Goal: Task Accomplishment & Management: Manage account settings

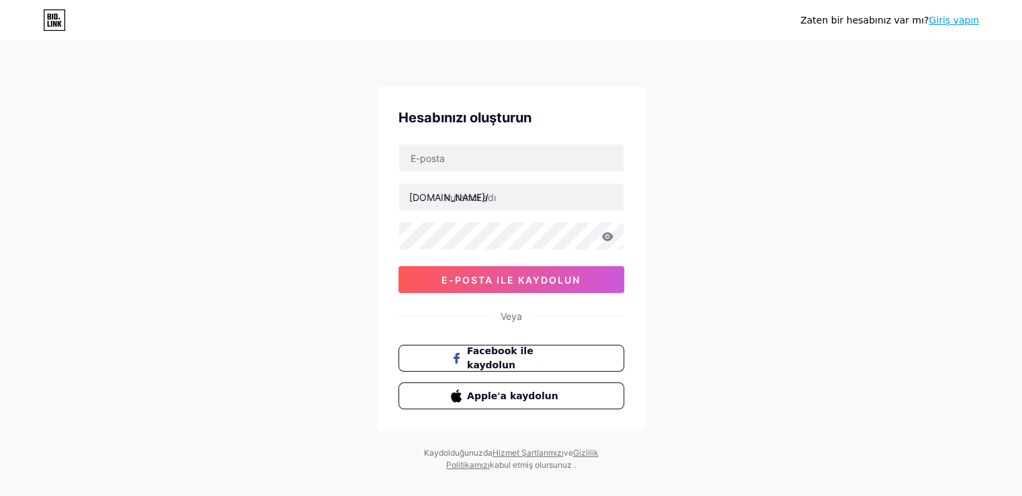
click at [551, 143] on div "Hesabınızı oluşturun [DOMAIN_NAME]/ e-posta ile [PERSON_NAME] Facebook ile kayd…" at bounding box center [511, 258] width 269 height 345
click at [497, 151] on input "text" at bounding box center [511, 157] width 224 height 27
type input "canliemir33@gmail.com"
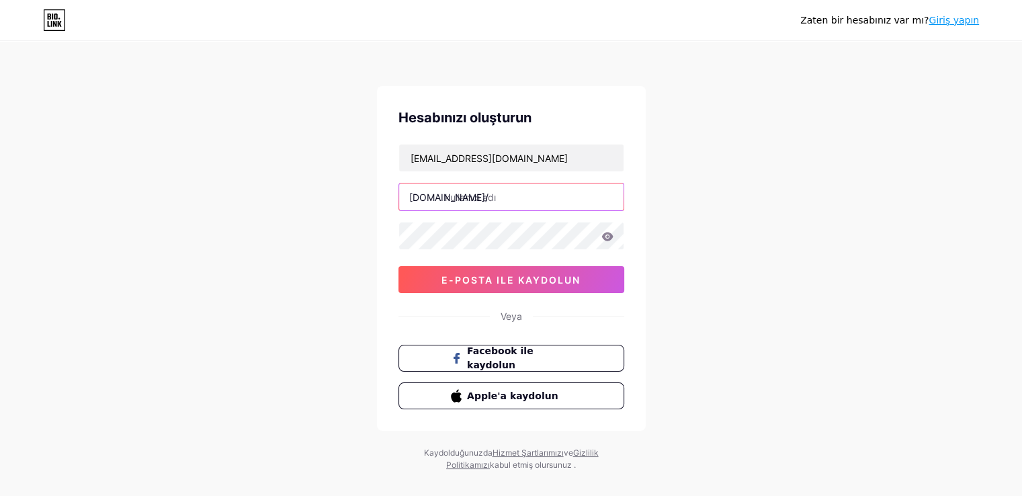
click at [468, 202] on input "text" at bounding box center [511, 196] width 224 height 27
type input "emirmob"
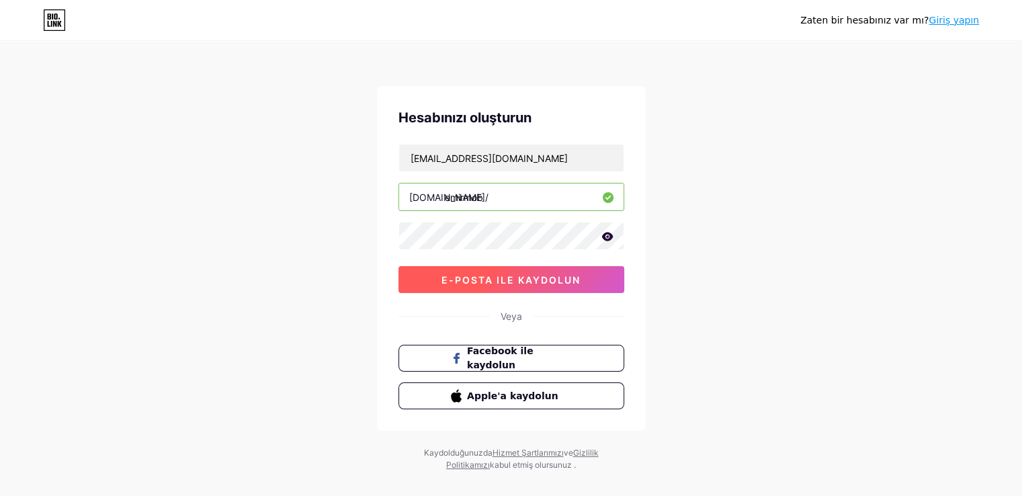
click at [501, 284] on button "e-posta ile kaydolun" at bounding box center [512, 279] width 226 height 27
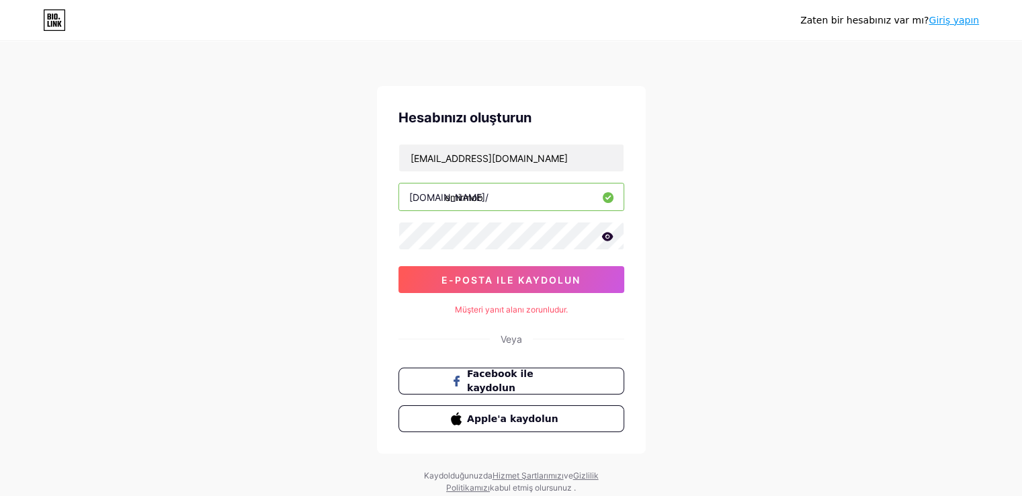
click at [606, 238] on icon at bounding box center [606, 236] width 11 height 9
click at [570, 153] on input "canliemir33@gmail.com" at bounding box center [511, 157] width 224 height 27
click at [565, 157] on input "canliemir33@gmail.com" at bounding box center [511, 157] width 224 height 27
click at [543, 275] on font "e-posta ile kaydolun" at bounding box center [511, 279] width 139 height 11
click at [519, 306] on font "Müşteri yanıt alanı zorunludur." at bounding box center [511, 309] width 113 height 10
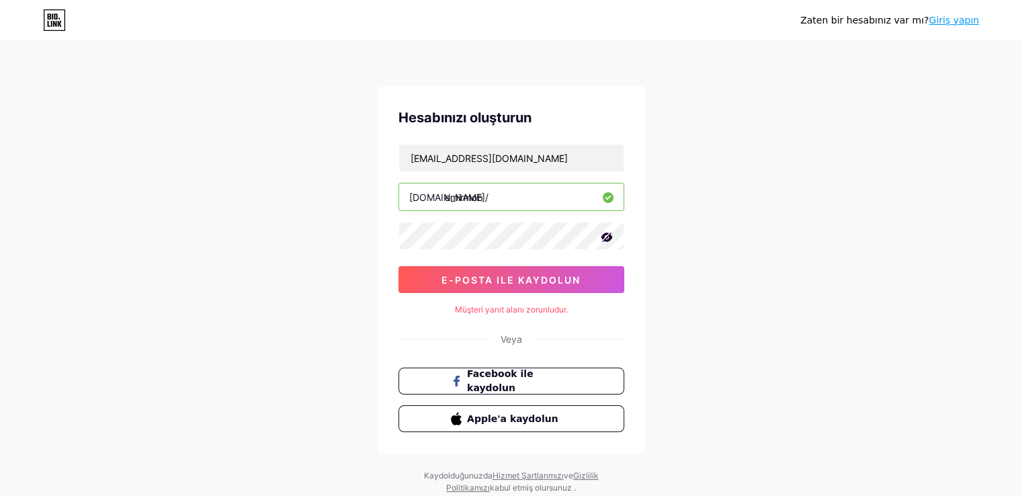
click at [577, 325] on div "Hesabınızı oluşturun canliemir33@gmail.com bio.link/ emirmob e-posta ile kaydol…" at bounding box center [511, 270] width 269 height 368
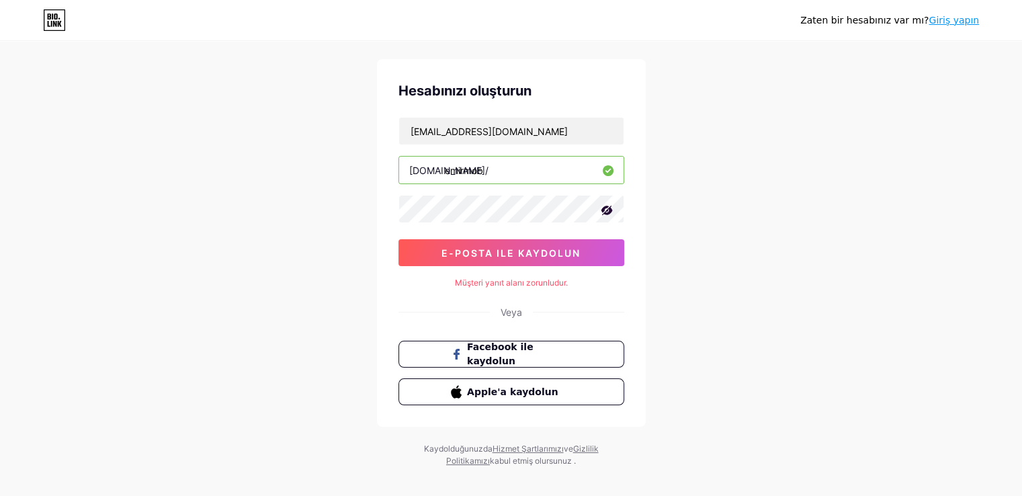
scroll to position [40, 0]
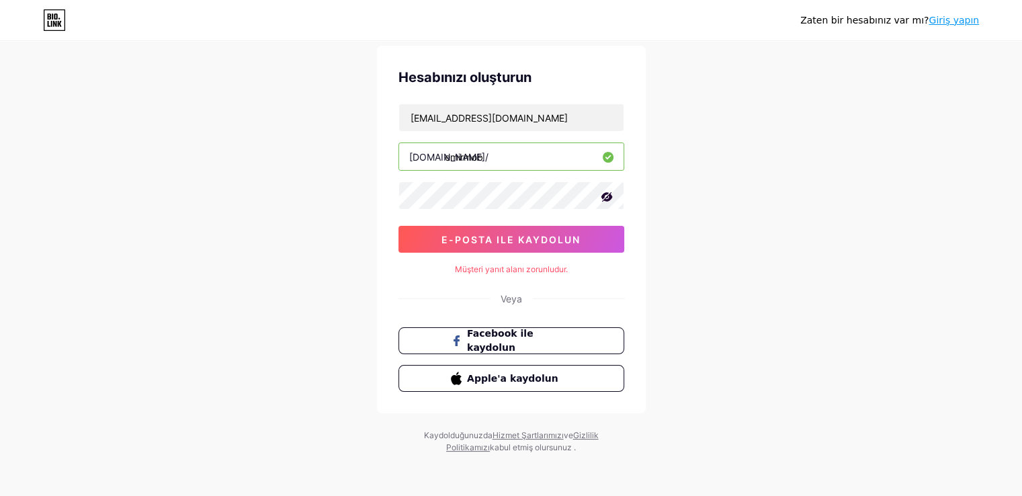
click at [612, 190] on icon at bounding box center [606, 196] width 13 height 13
click at [554, 127] on input "canliemir33@gmail.com" at bounding box center [511, 117] width 224 height 27
type input "c"
click at [674, 175] on div "Zaten bir hesabınız var mı? Giriş yapın Hesabınızı oluşturun bio.link/ emirmob …" at bounding box center [511, 228] width 1022 height 537
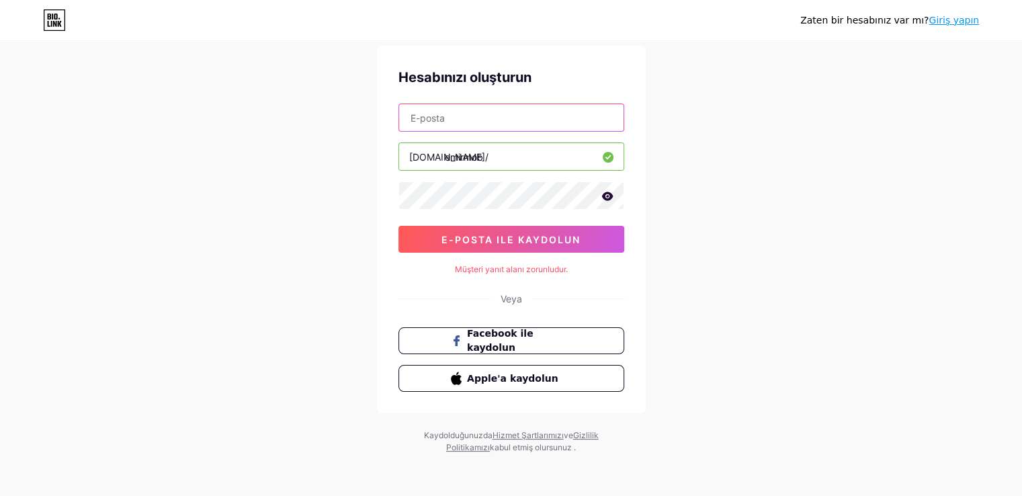
click at [556, 127] on input "text" at bounding box center [511, 117] width 224 height 27
type input "canliemir33@icloud.com"
click at [601, 197] on icon at bounding box center [607, 196] width 12 height 9
click at [595, 223] on div "canliemir33@icloud.com bio.link/ emirmob e-posta ile kaydolun" at bounding box center [512, 177] width 226 height 149
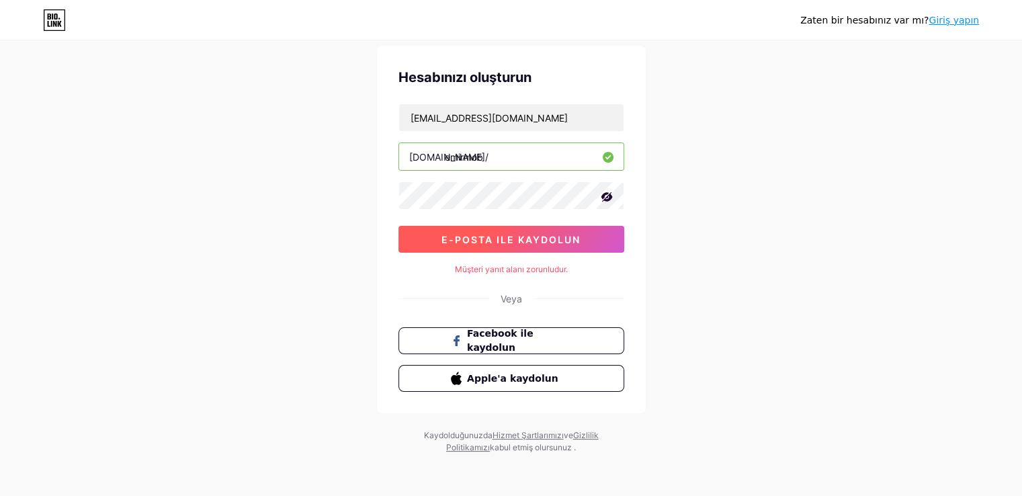
click at [590, 235] on button "e-posta ile kaydolun" at bounding box center [512, 239] width 226 height 27
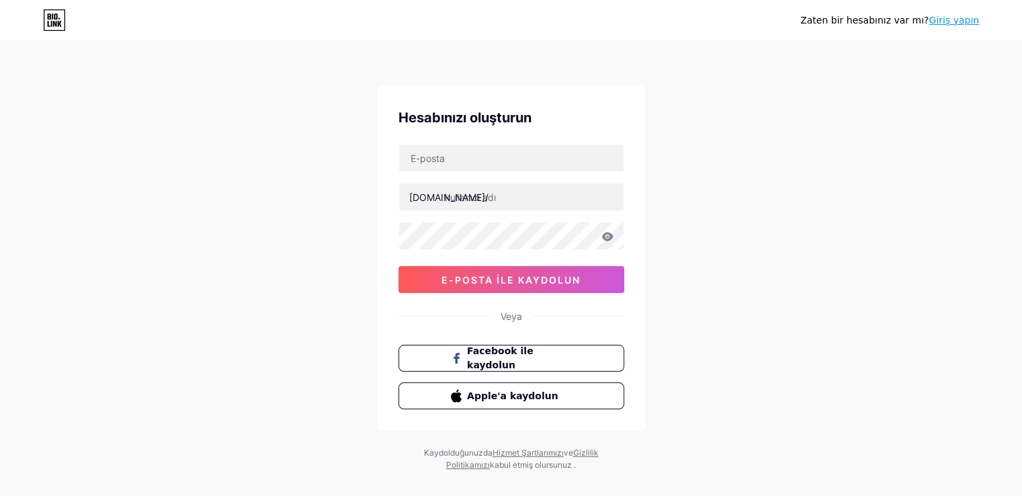
click at [516, 380] on div "Facebook ile kaydolun Apple'a kaydolun" at bounding box center [512, 377] width 226 height 65
click at [513, 395] on font "Apple'a kaydolun" at bounding box center [512, 395] width 93 height 11
click at [526, 391] on span "Sign up with Apple" at bounding box center [519, 395] width 106 height 14
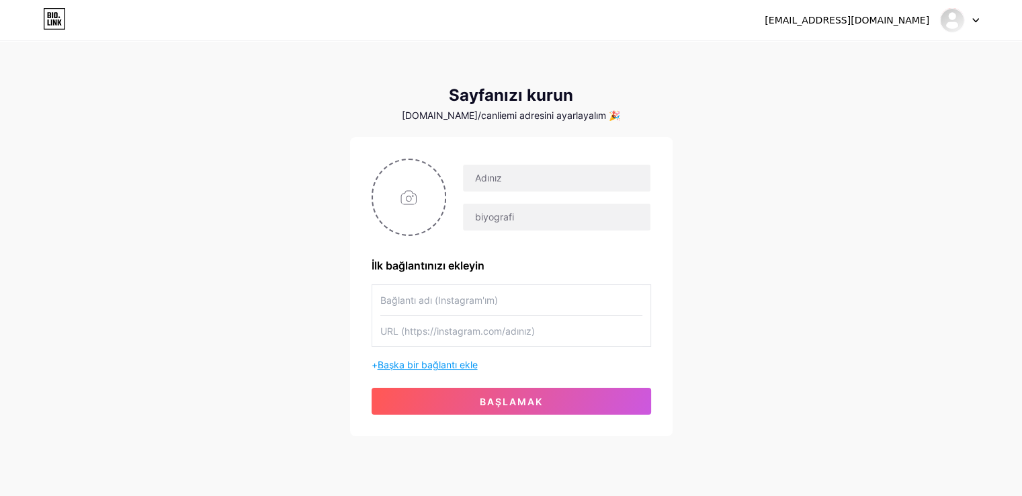
click at [466, 366] on font "Başka bir bağlantı ekle" at bounding box center [428, 364] width 100 height 11
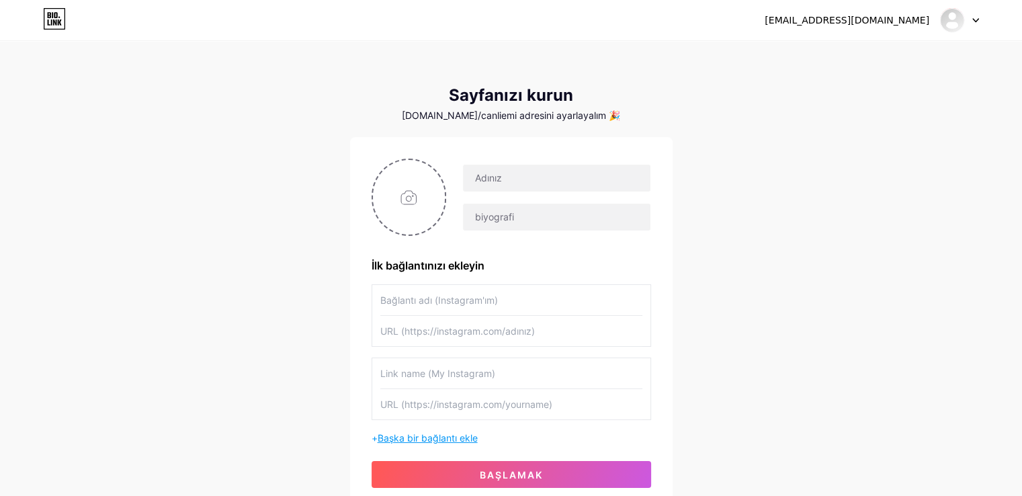
click at [465, 435] on font "Başka bir bağlantı ekle" at bounding box center [428, 437] width 100 height 11
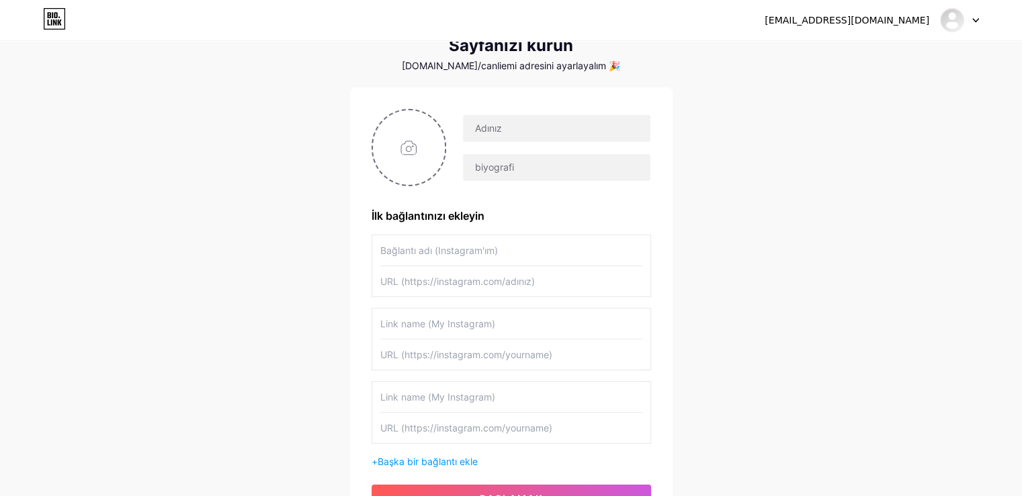
scroll to position [48, 0]
click at [411, 168] on input "file" at bounding box center [409, 149] width 73 height 75
click at [466, 423] on input "text" at bounding box center [511, 429] width 262 height 30
click at [470, 403] on input "text" at bounding box center [511, 398] width 262 height 30
click at [459, 249] on input "text" at bounding box center [511, 252] width 262 height 30
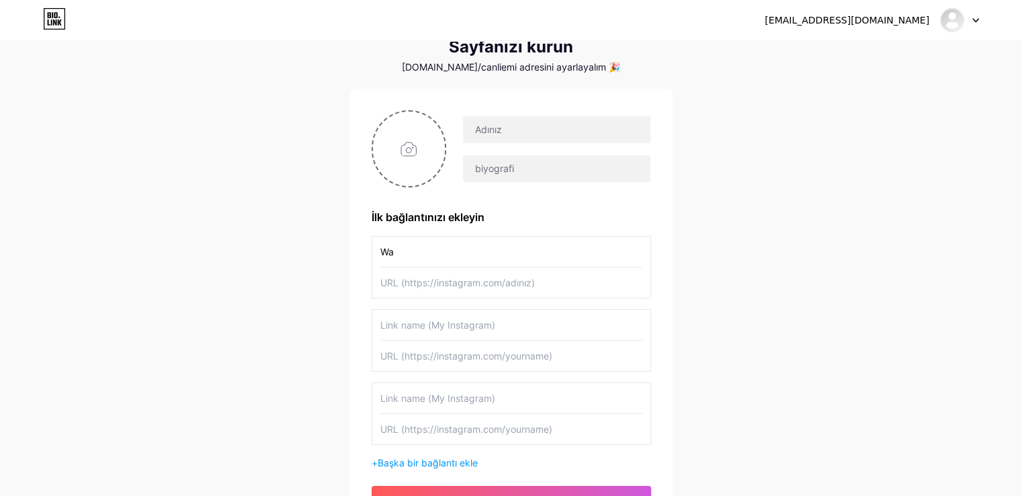
type input "W"
type input "WhatsApp"
click at [462, 283] on input "text" at bounding box center [511, 282] width 262 height 30
paste input "https://wa.me/905344054792"
type input "https://wa.me/905344054792"
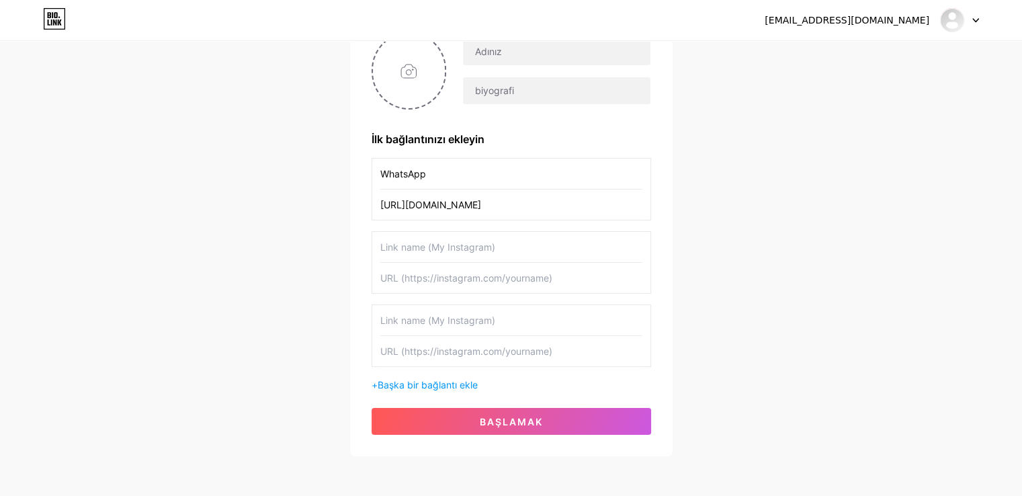
scroll to position [134, 0]
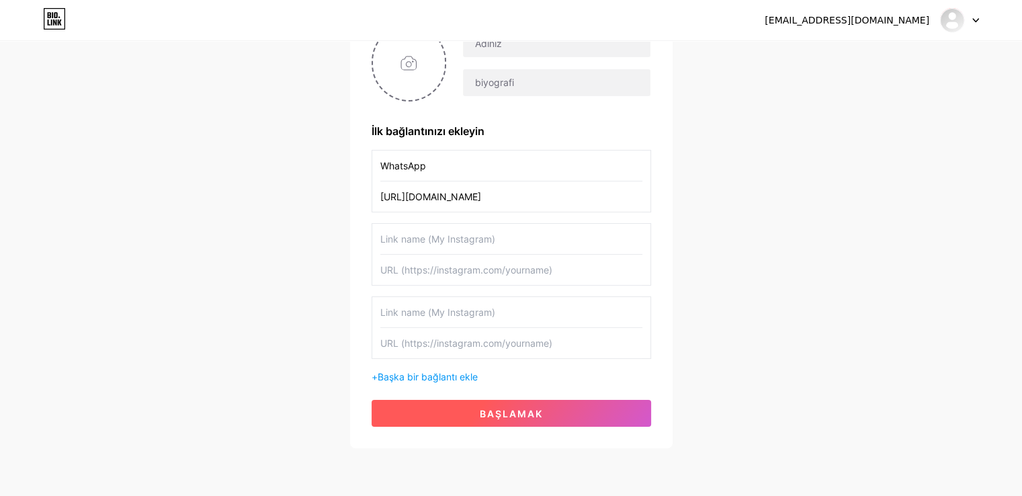
click at [511, 408] on font "başlamak" at bounding box center [511, 413] width 63 height 11
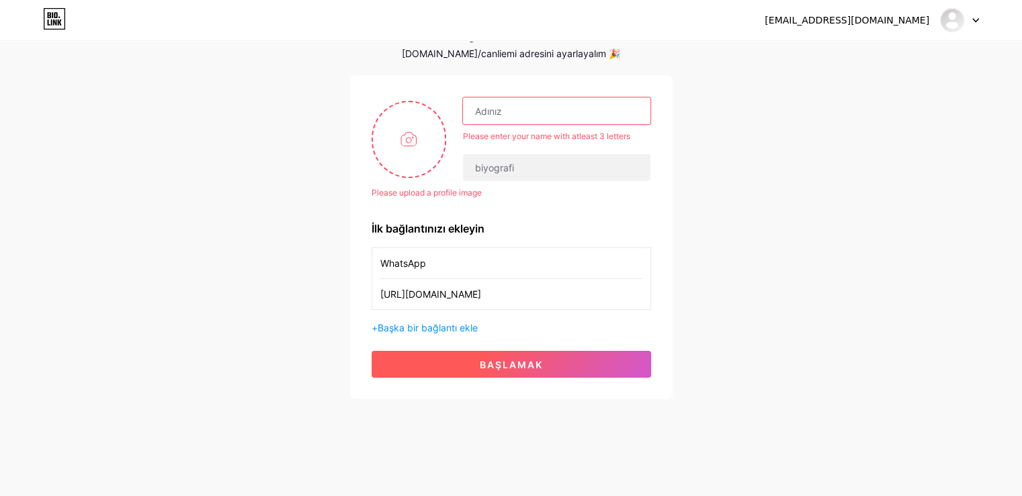
scroll to position [61, 0]
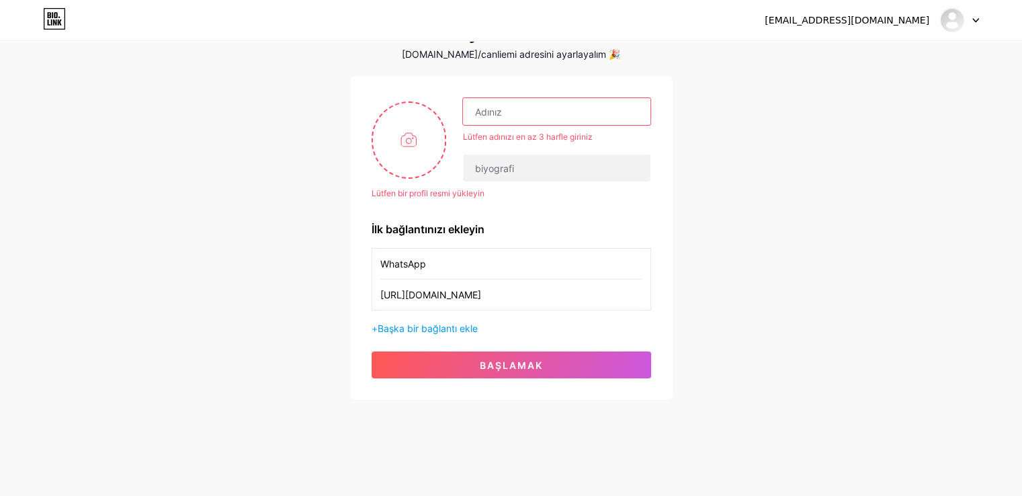
click at [505, 107] on input "text" at bounding box center [556, 111] width 187 height 27
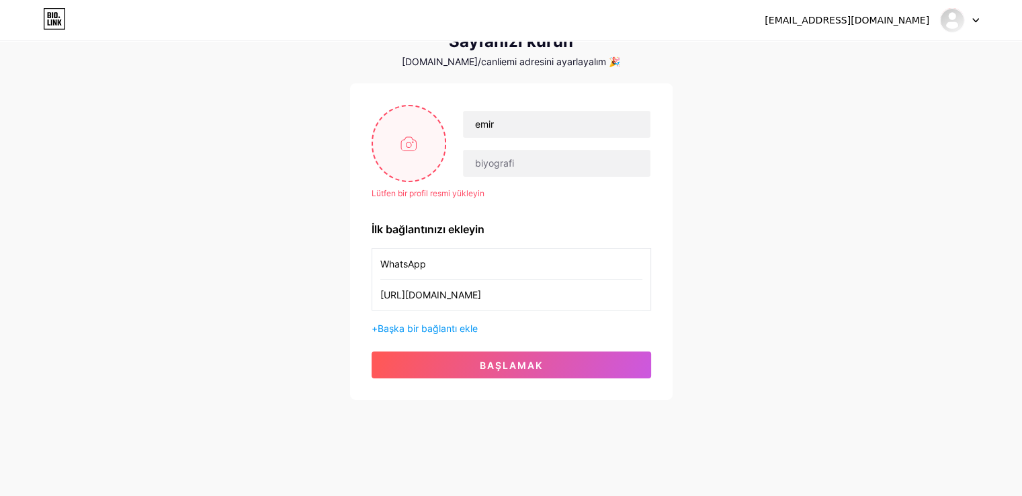
click at [415, 163] on input "file" at bounding box center [409, 143] width 73 height 75
click at [542, 132] on input "emir" at bounding box center [556, 124] width 187 height 27
type input "emir mobilya"
click at [412, 167] on input "file" at bounding box center [409, 143] width 73 height 75
drag, startPoint x: 396, startPoint y: 149, endPoint x: 358, endPoint y: 202, distance: 66.0
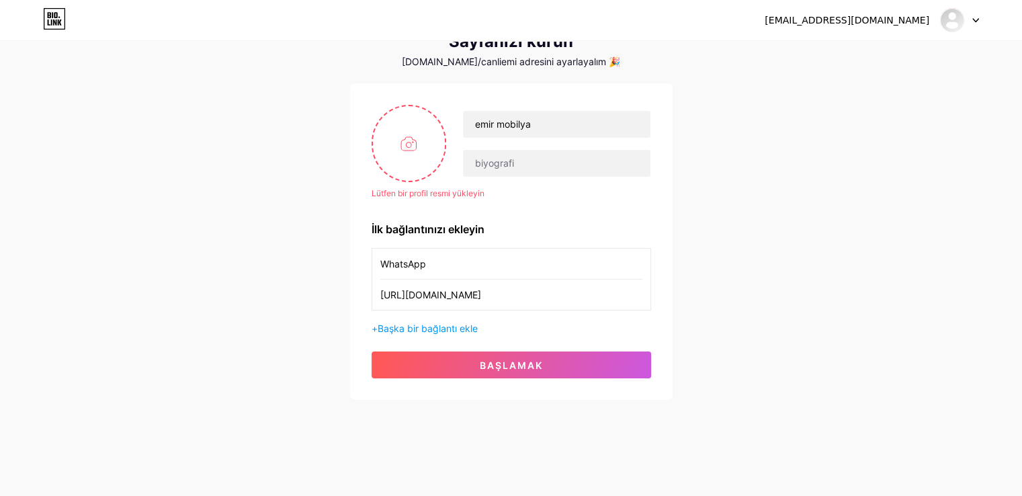
click at [348, 224] on div "canliemir33@icloud.com Gösterge Paneli Çıkış yap Sayfanızı kurun bio.link/canli…" at bounding box center [511, 194] width 1022 height 497
click at [398, 118] on input "file" at bounding box center [409, 143] width 73 height 75
click at [423, 154] on input "file" at bounding box center [409, 143] width 73 height 75
type input "C:\fakepath\0b29f96a-6f75-43f2-b575-37d3949861de.jpeg"
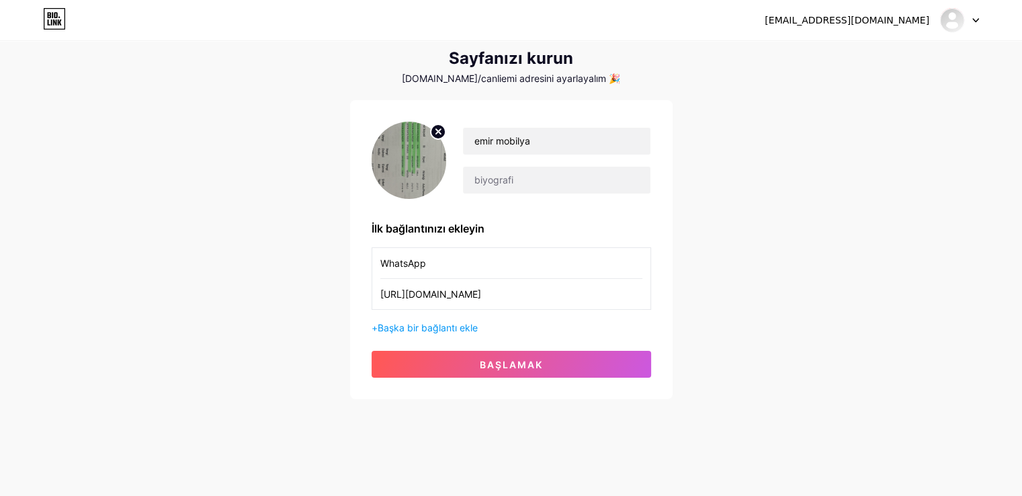
scroll to position [37, 0]
click at [439, 132] on icon at bounding box center [438, 131] width 5 height 5
click at [429, 136] on input "file" at bounding box center [409, 160] width 73 height 75
click at [413, 147] on input "file" at bounding box center [409, 160] width 73 height 75
type input "C:\fakepath\0b29f96a-6f75-43f2-b575-37d3949861de.jpeg"
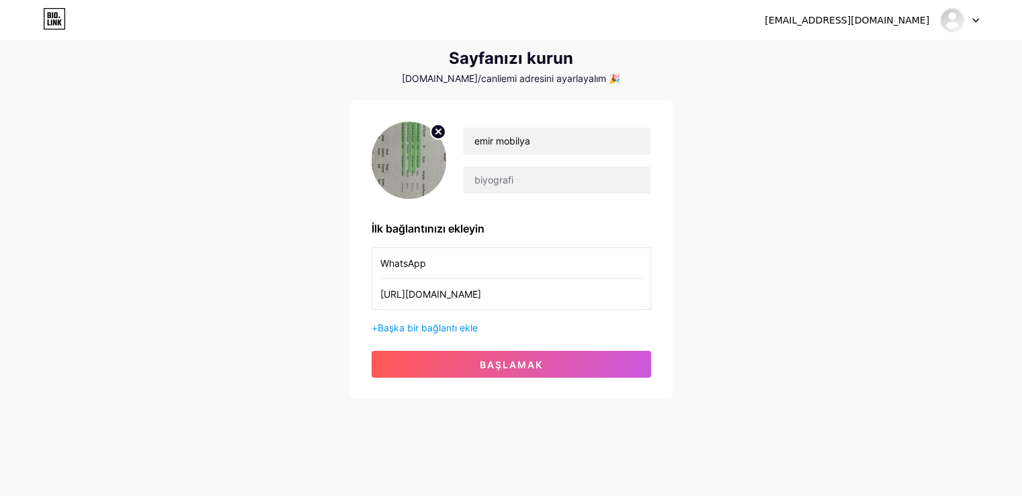
click at [436, 129] on icon at bounding box center [438, 132] width 16 height 16
click at [432, 183] on input "file" at bounding box center [409, 160] width 73 height 75
type input "C:\fakepath\Ekran görüntüsü 2025-08-18 212807.png"
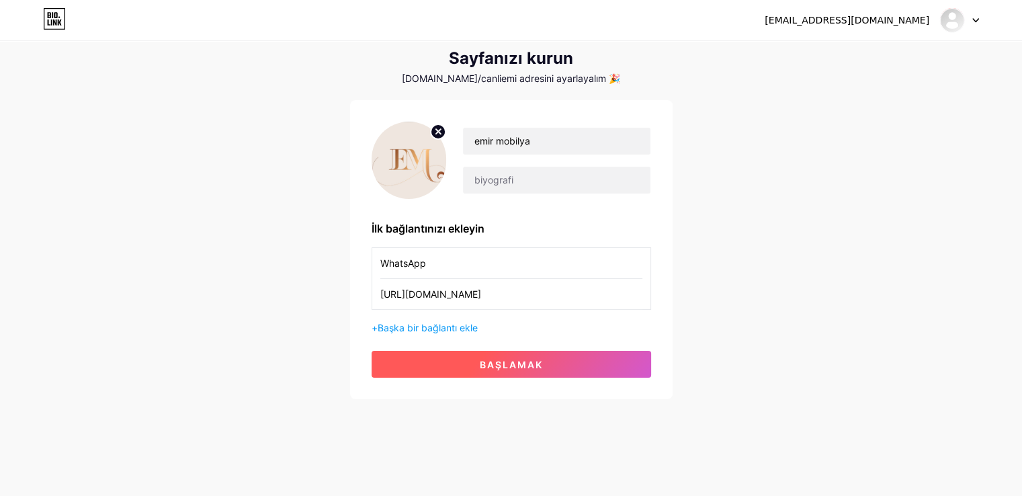
click at [487, 359] on font "başlamak" at bounding box center [511, 364] width 63 height 11
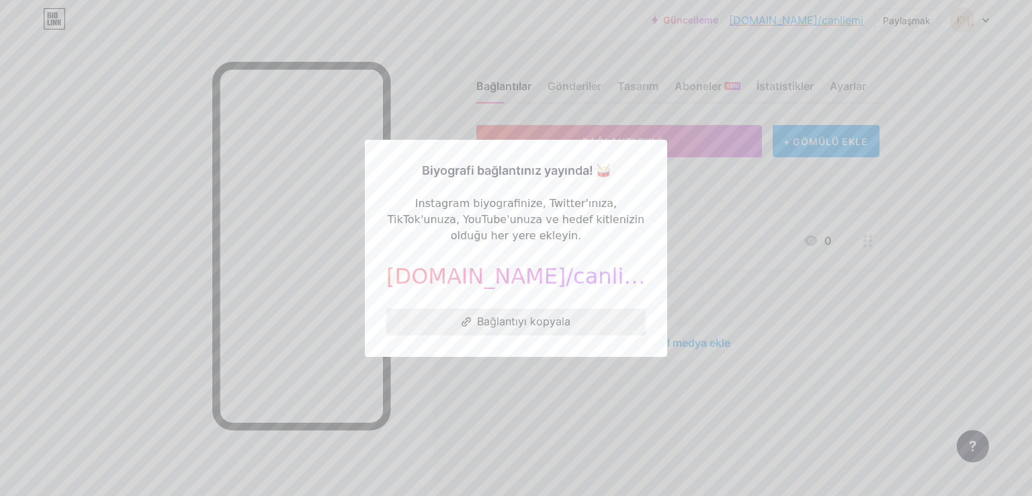
click at [556, 321] on font "Bağlantıyı kopyala" at bounding box center [523, 321] width 93 height 13
click at [574, 382] on div at bounding box center [516, 248] width 1032 height 496
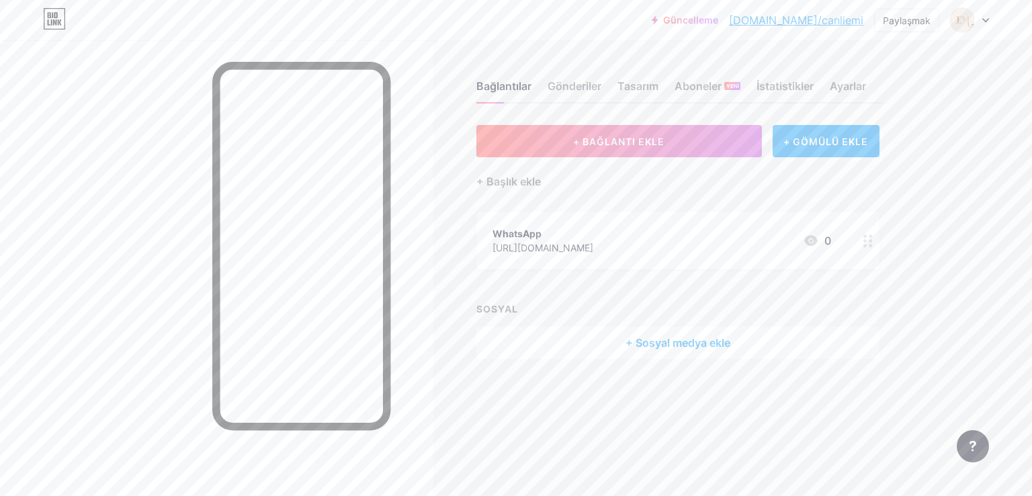
click at [978, 13] on div at bounding box center [969, 20] width 39 height 24
click at [909, 145] on link "Hesap ayarları" at bounding box center [905, 152] width 167 height 36
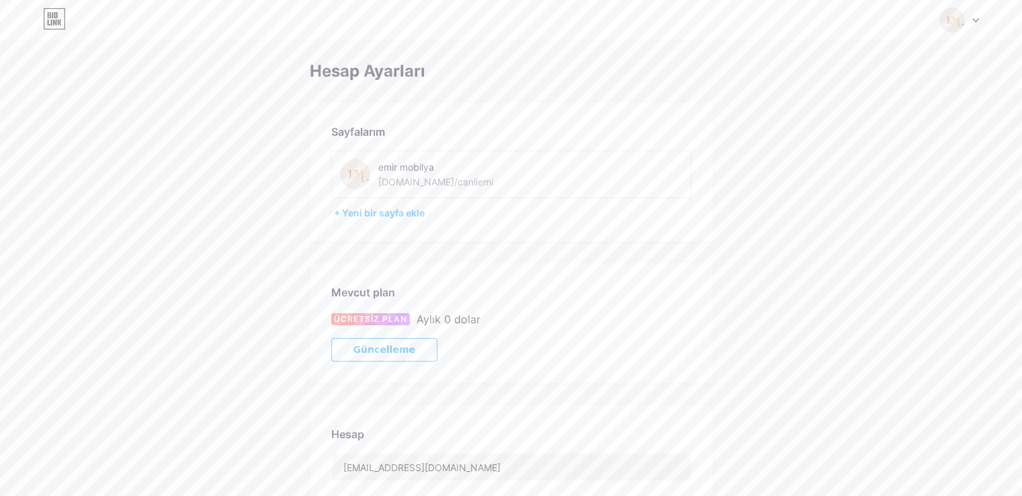
click at [443, 178] on font "bio.link/canliemi" at bounding box center [435, 181] width 115 height 11
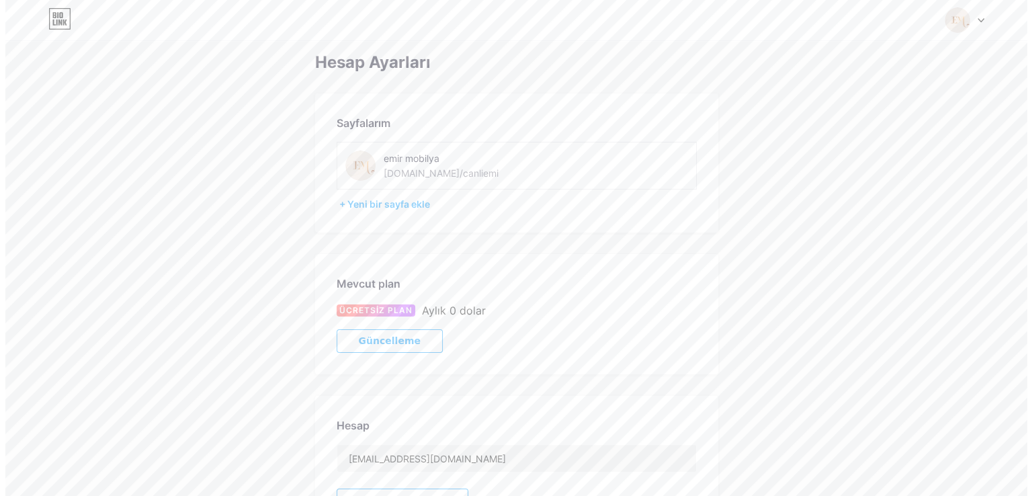
scroll to position [67, 0]
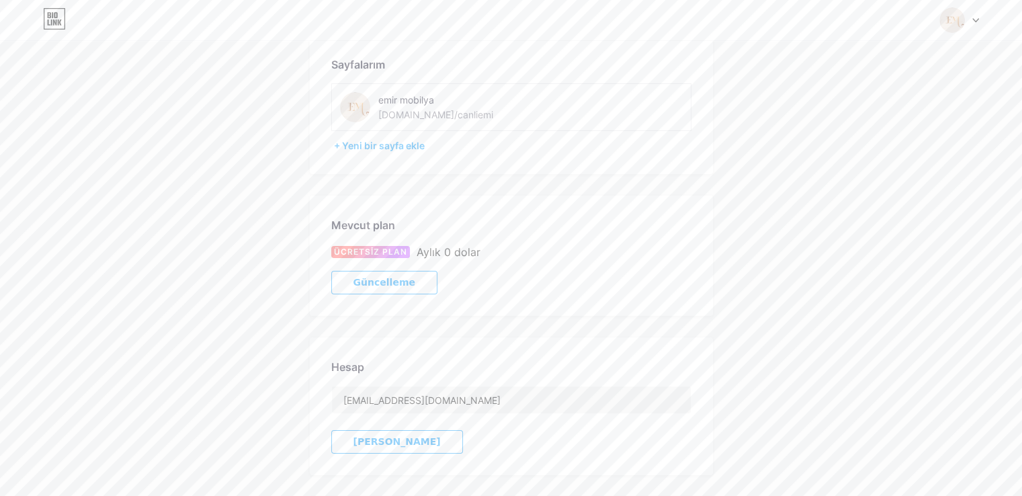
click at [415, 291] on button "Güncelleme" at bounding box center [384, 283] width 106 height 24
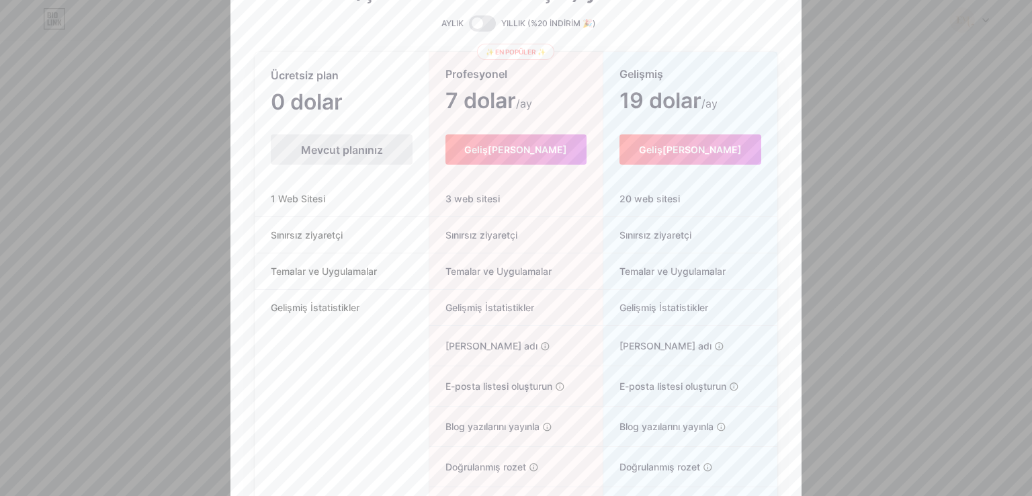
scroll to position [130, 0]
